Goal: Information Seeking & Learning: Learn about a topic

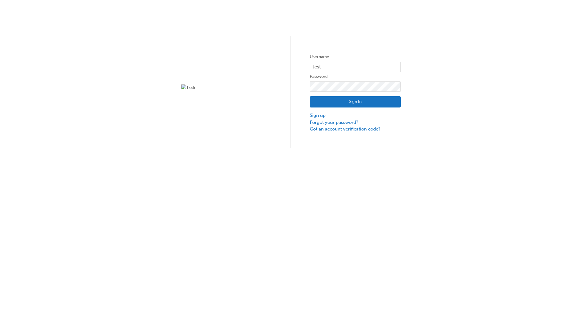
type input "test.e2e.user14"
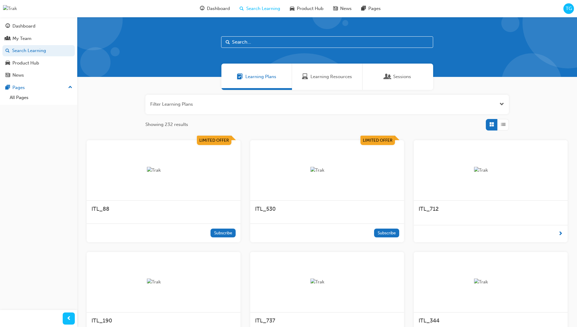
scroll to position [19, 0]
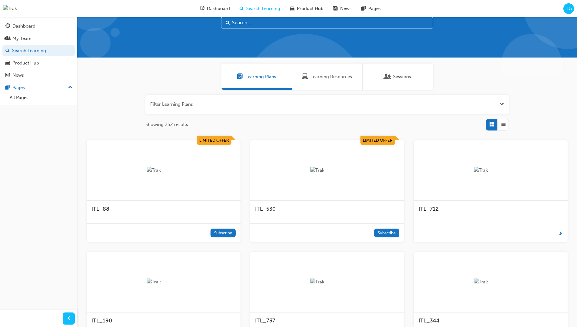
scroll to position [17, 0]
